Goal: Find specific page/section: Find specific page/section

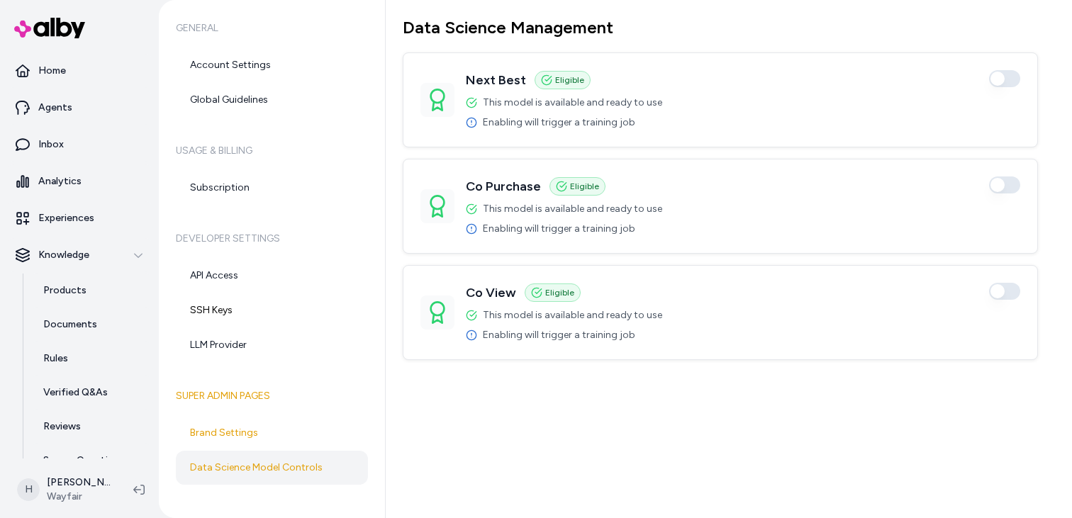
scroll to position [56, 0]
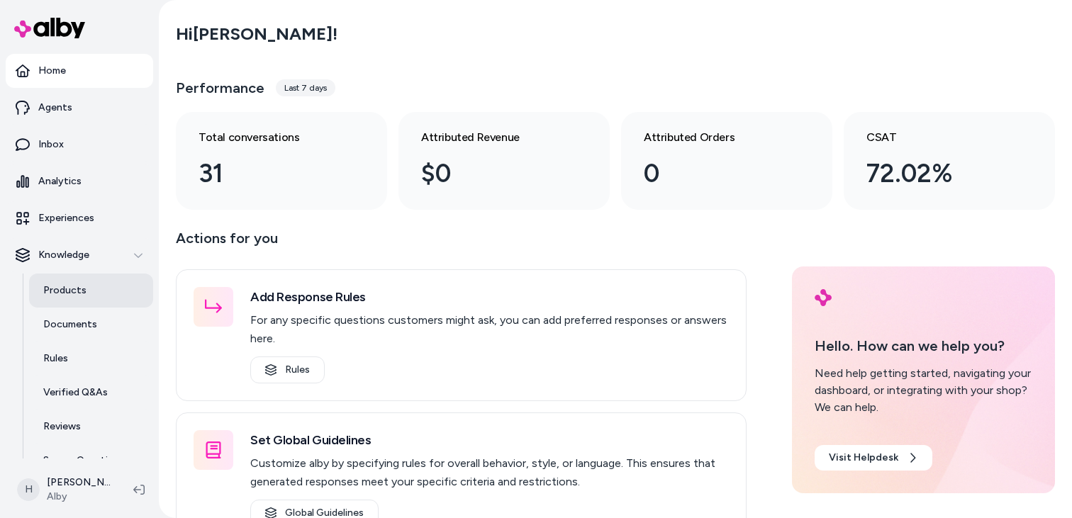
click at [57, 291] on p "Products" at bounding box center [64, 291] width 43 height 14
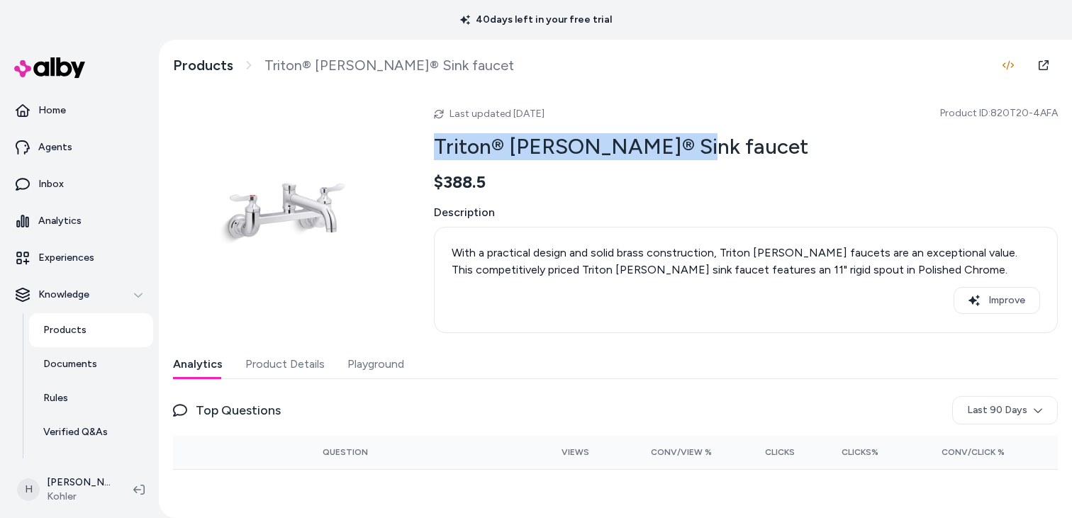
scroll to position [9, 0]
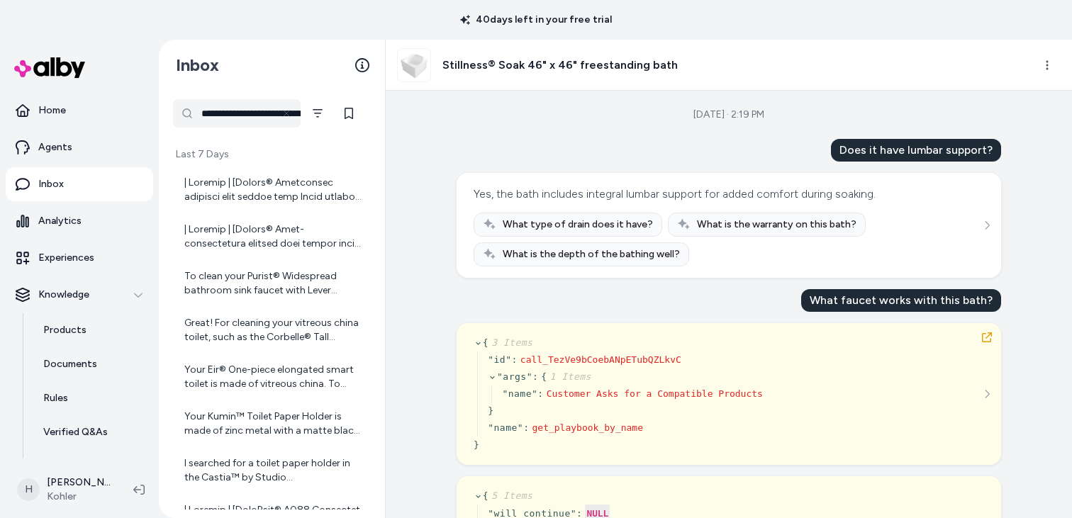
scroll to position [7890, 0]
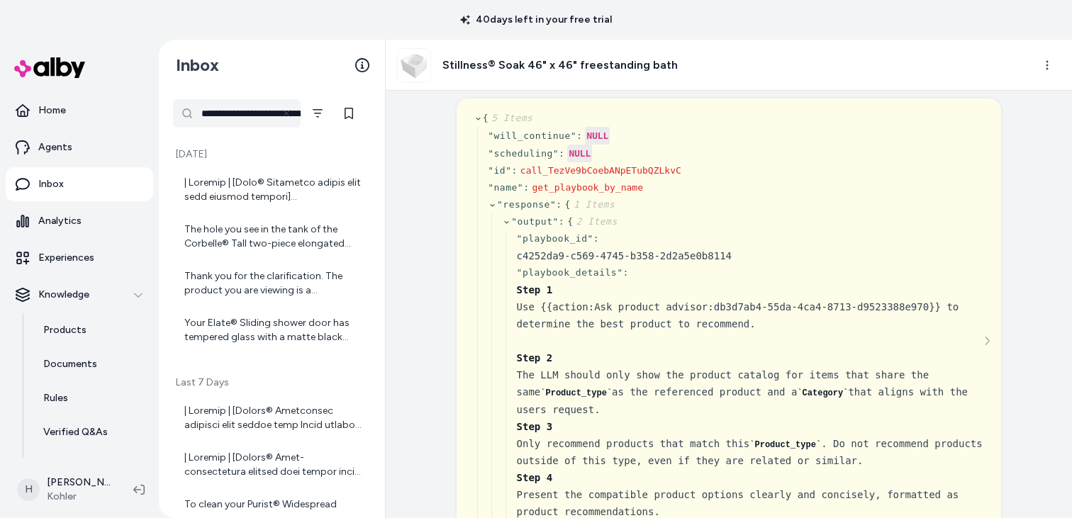
scroll to position [254, 0]
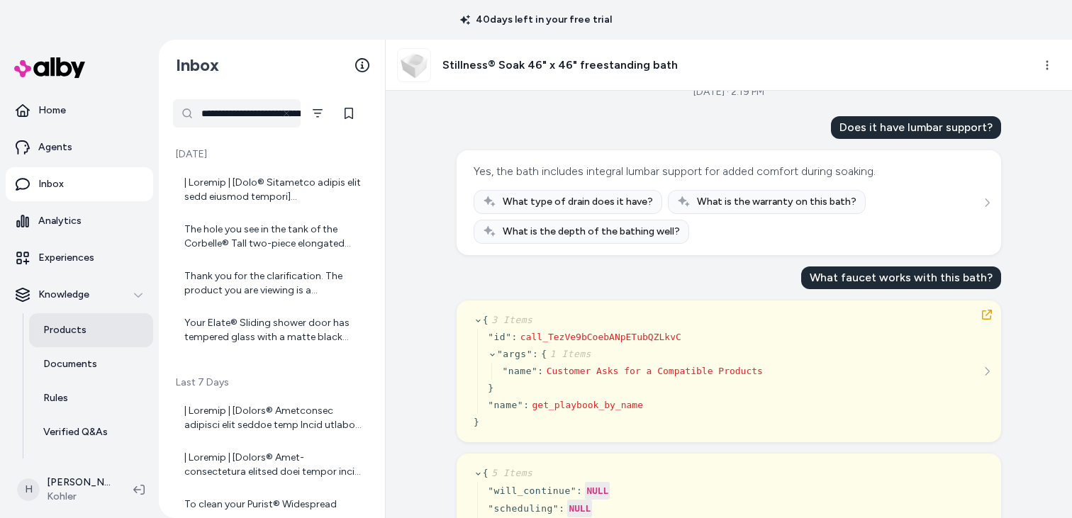
scroll to position [96, 0]
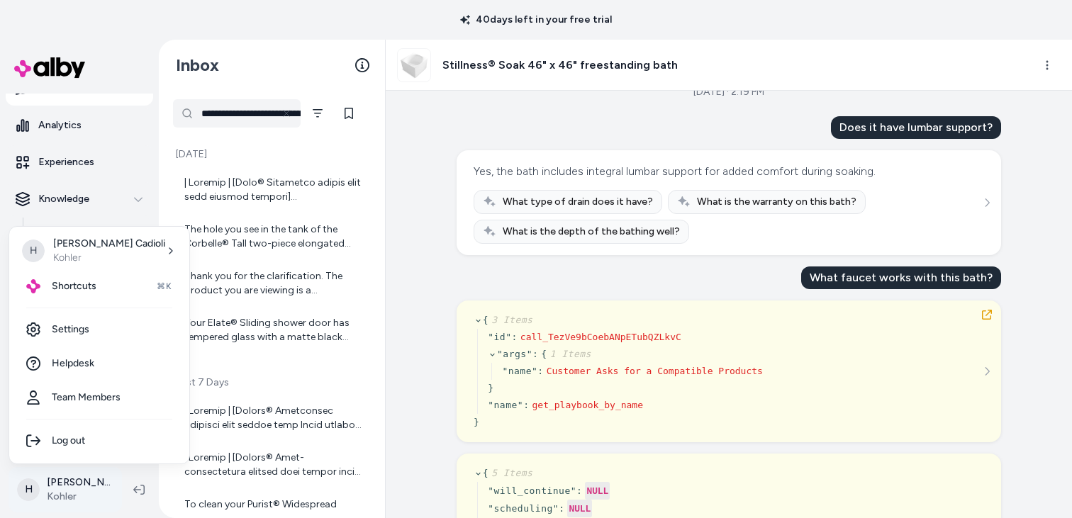
click at [67, 489] on html "**********" at bounding box center [536, 259] width 1072 height 518
click at [45, 498] on html "**********" at bounding box center [536, 259] width 1072 height 518
click at [74, 327] on link "Settings" at bounding box center [99, 330] width 169 height 34
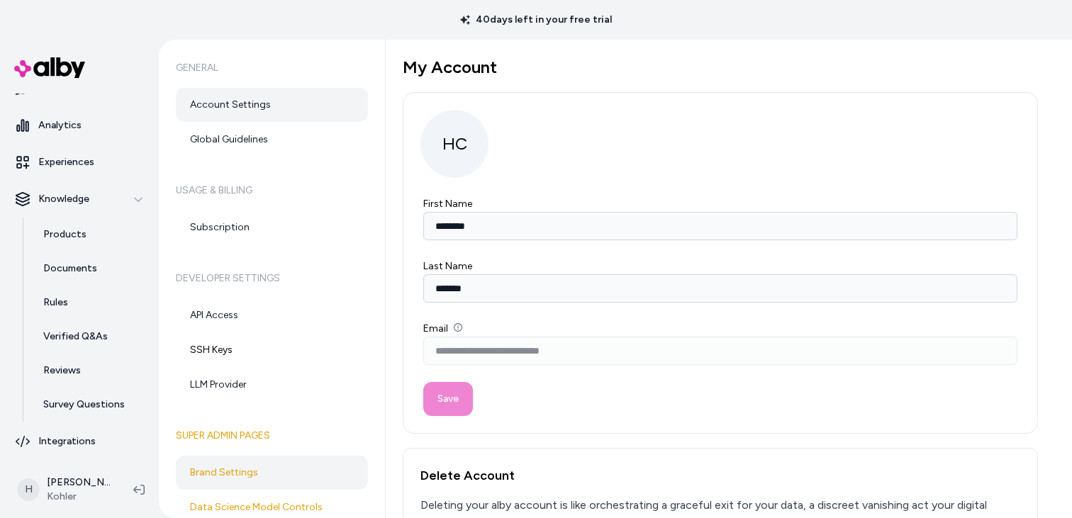
scroll to position [6, 0]
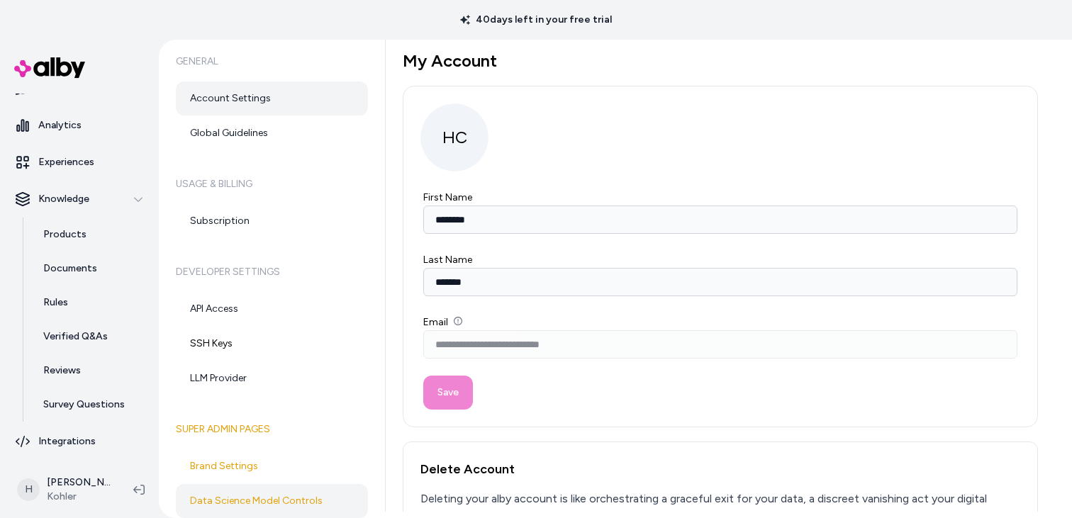
click at [230, 498] on link "Data Science Model Controls" at bounding box center [272, 501] width 192 height 34
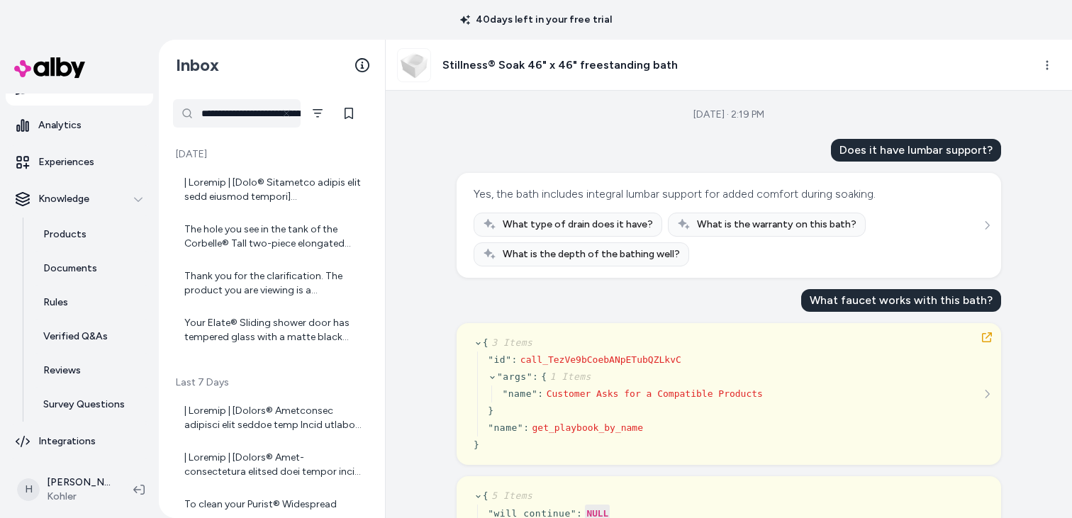
click at [613, 67] on h3 "Stillness® Soak 46" x 46" freestanding bath" at bounding box center [559, 65] width 235 height 17
copy h3 "freestanding"
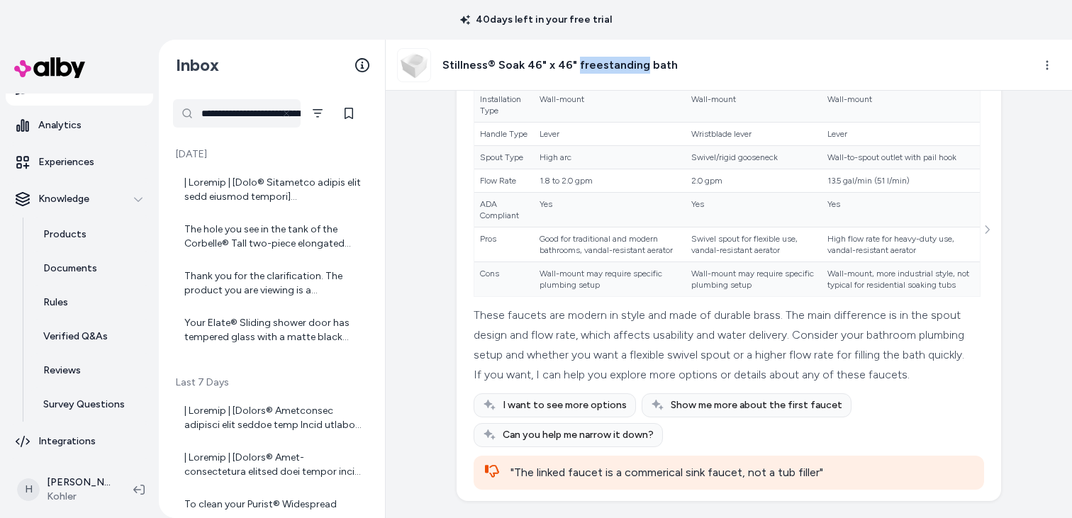
scroll to position [9902, 0]
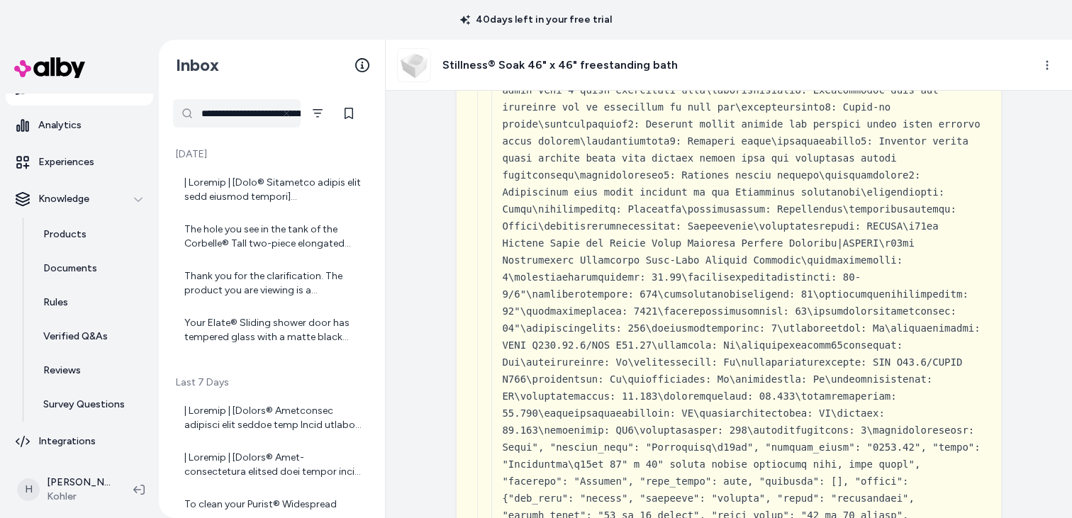
drag, startPoint x: 596, startPoint y: 149, endPoint x: 596, endPoint y: 263, distance: 114.1
click at [596, 263] on div "{"availability": "in_stock", "currency": "USD", "description": "The Devonshire …" at bounding box center [743, 277] width 482 height 1753
click at [620, 149] on div "{"availability": "in_stock", "currency": "USD", "description": "The Devonshire …" at bounding box center [743, 277] width 482 height 1753
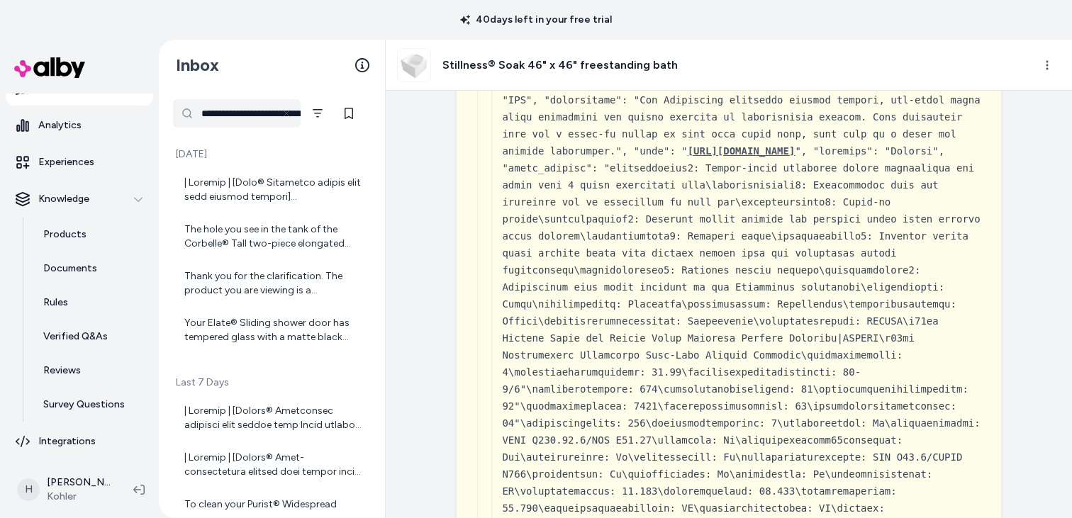
scroll to position [9762, 0]
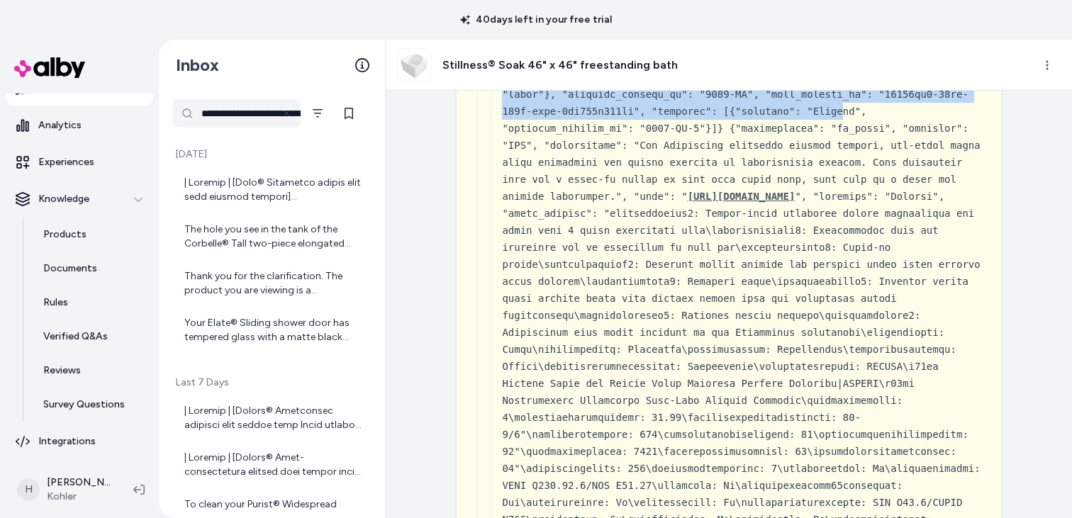
drag, startPoint x: 620, startPoint y: 149, endPoint x: 620, endPoint y: 311, distance: 162.4
click at [620, 311] on div "{"availability": "in_stock", "currency": "USD", "description": "The Devonshire …" at bounding box center [743, 417] width 482 height 1753
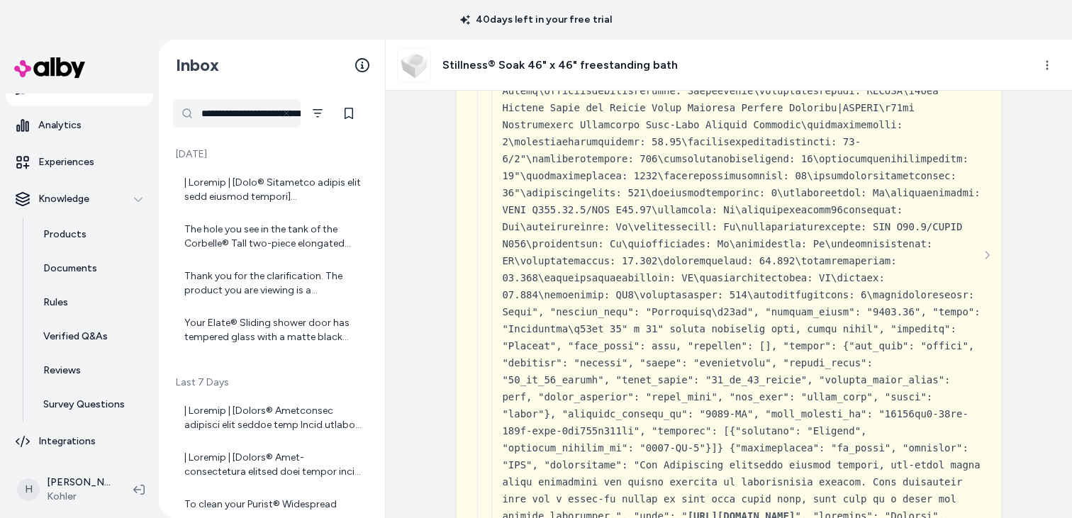
scroll to position [9311, 0]
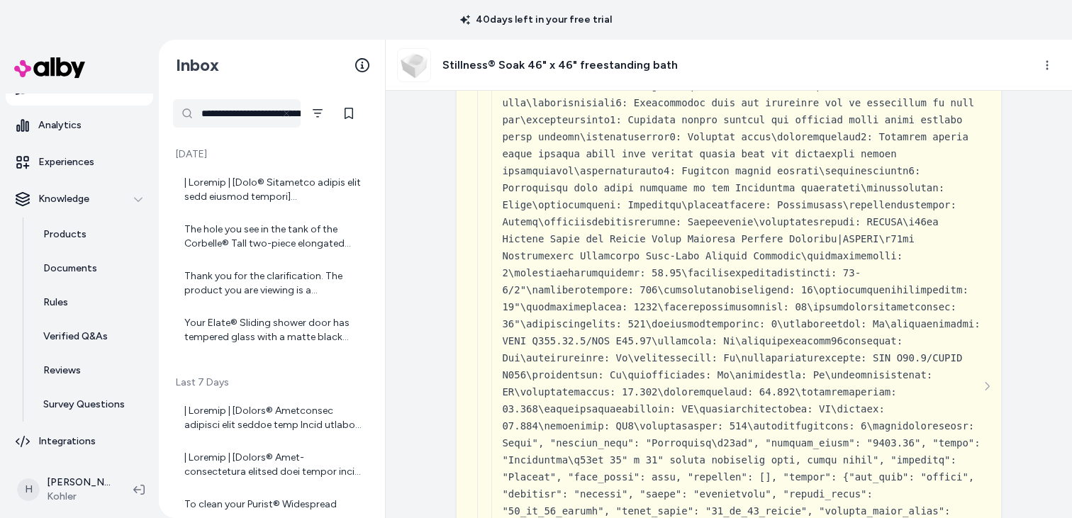
drag, startPoint x: 517, startPoint y: 172, endPoint x: 517, endPoint y: 192, distance: 19.9
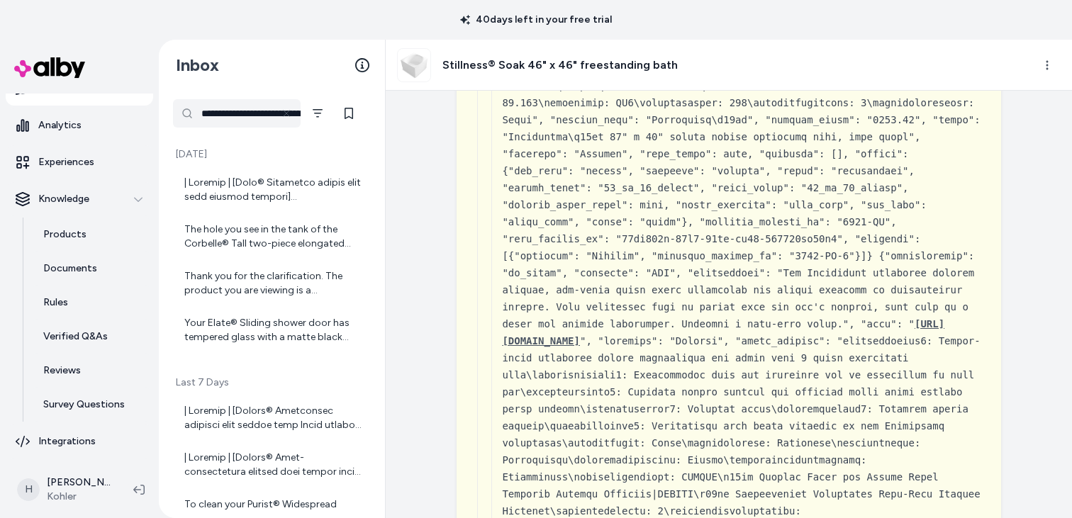
scroll to position [9634, 0]
